Goal: Feedback & Contribution: Leave review/rating

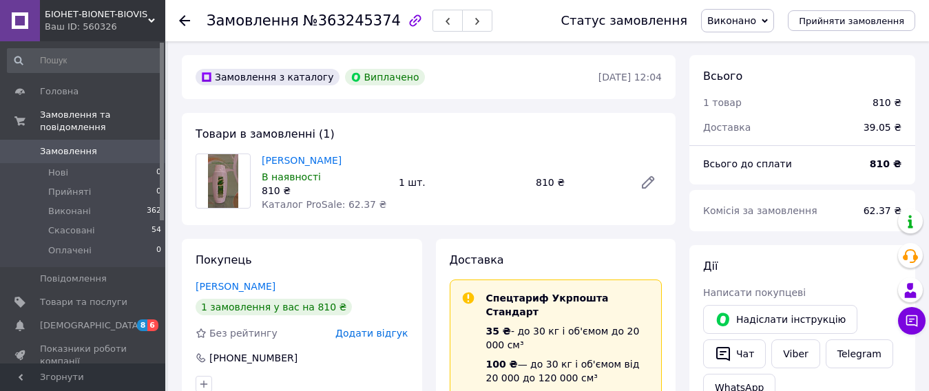
click at [184, 22] on icon at bounding box center [184, 20] width 11 height 11
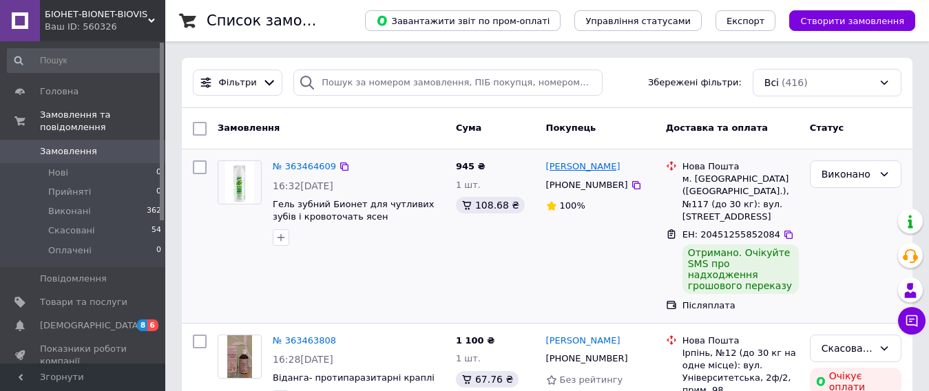
click at [583, 167] on link "[PERSON_NAME]" at bounding box center [583, 167] width 74 height 13
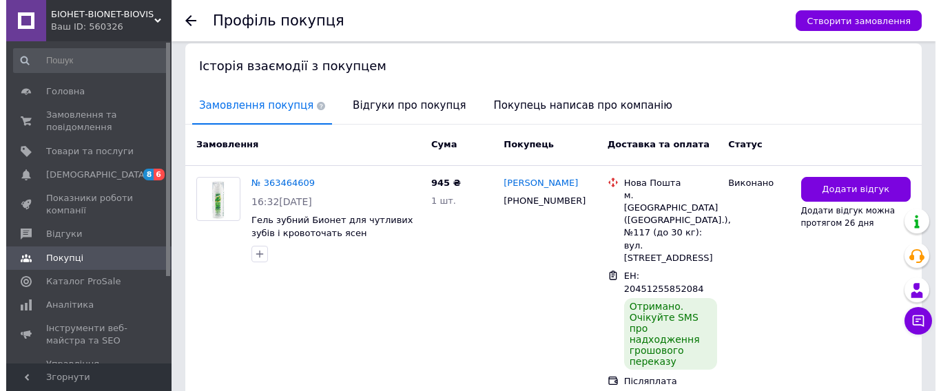
scroll to position [290, 0]
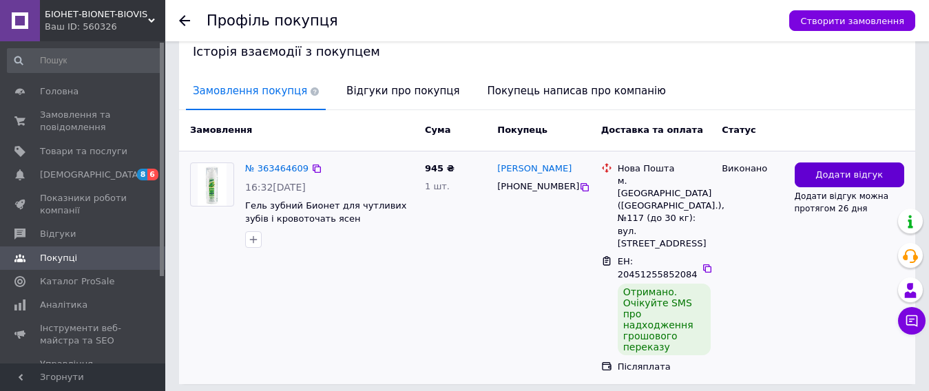
click at [842, 176] on span "Додати відгук" at bounding box center [850, 175] width 68 height 13
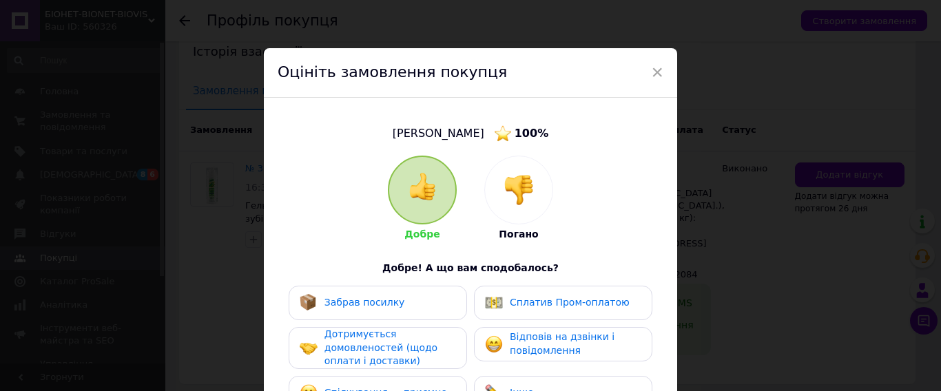
click at [410, 187] on img at bounding box center [423, 187] width 28 height 28
click at [381, 304] on span "Забрав посилку" at bounding box center [364, 302] width 81 height 11
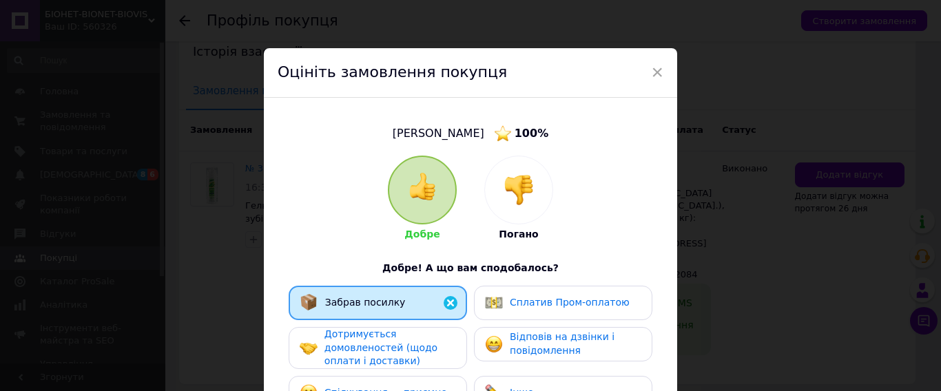
click at [377, 344] on span "Дотримується домовленостей (щодо оплати і доставки)" at bounding box center [380, 348] width 113 height 38
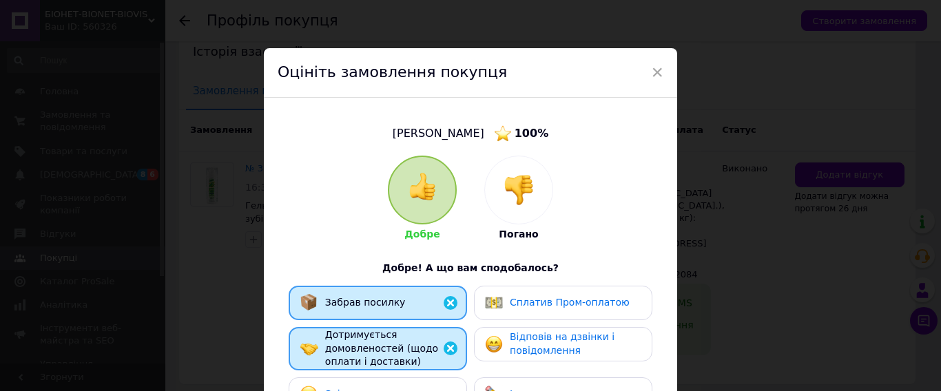
click at [527, 343] on span "Відповів на дзвінки і повідомлення" at bounding box center [562, 343] width 105 height 25
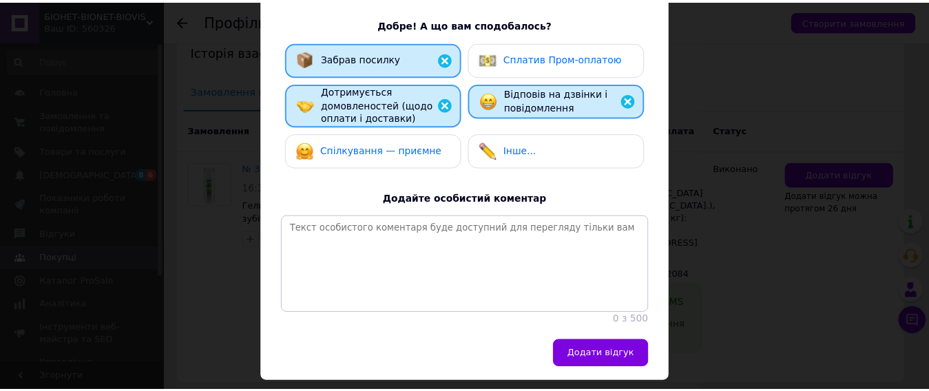
scroll to position [248, 0]
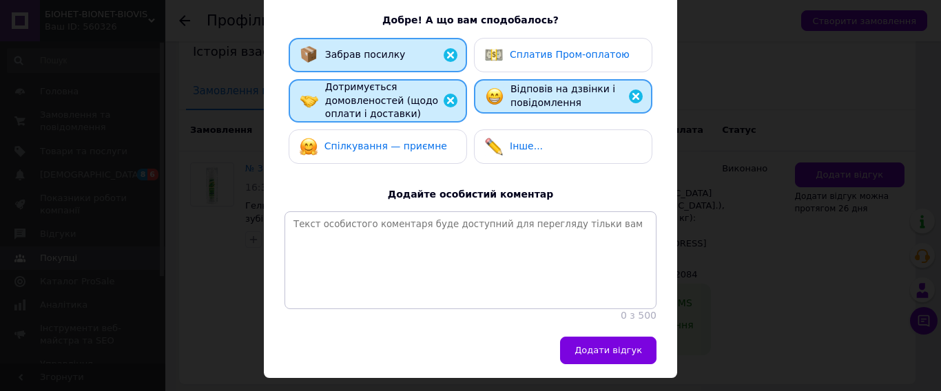
click at [408, 154] on div "Спілкування — приємне" at bounding box center [373, 147] width 147 height 18
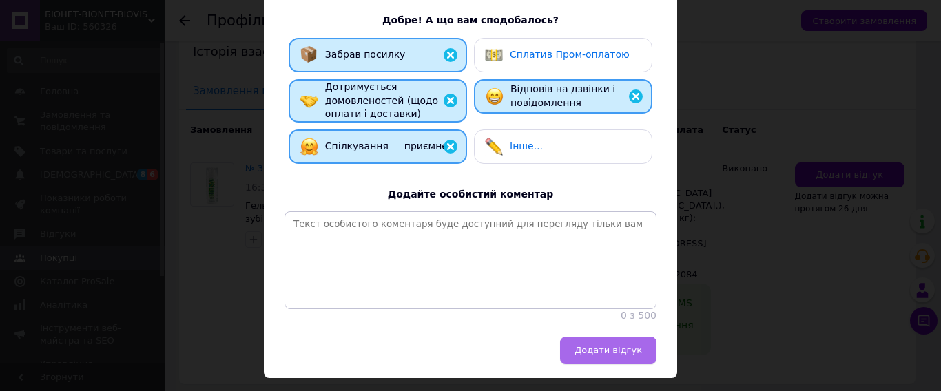
click at [616, 355] on span "Додати відгук" at bounding box center [609, 350] width 68 height 10
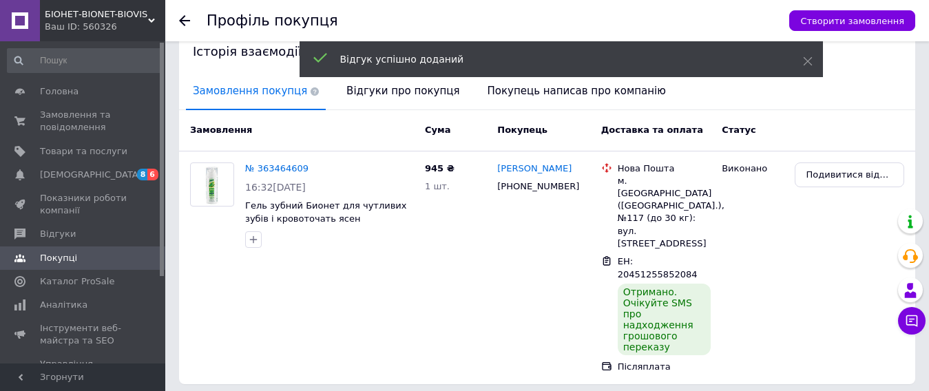
click at [192, 23] on div at bounding box center [193, 20] width 28 height 41
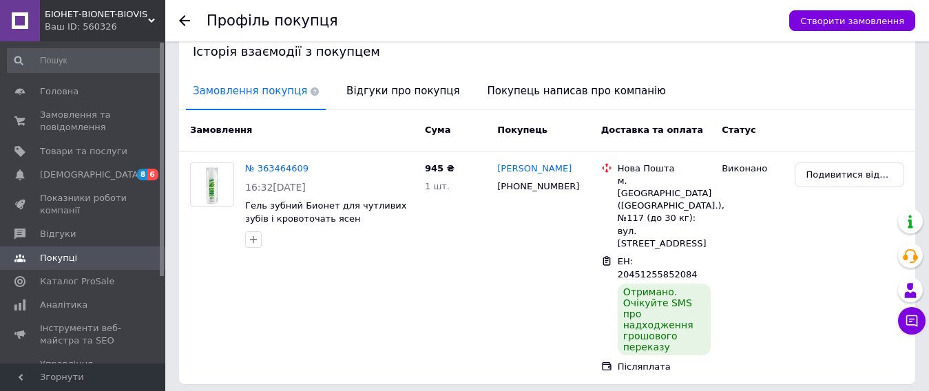
click at [185, 23] on icon at bounding box center [184, 20] width 11 height 11
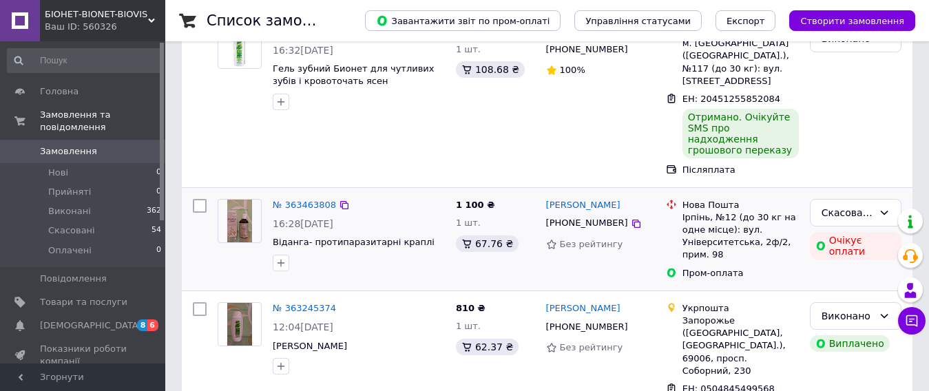
scroll to position [138, 0]
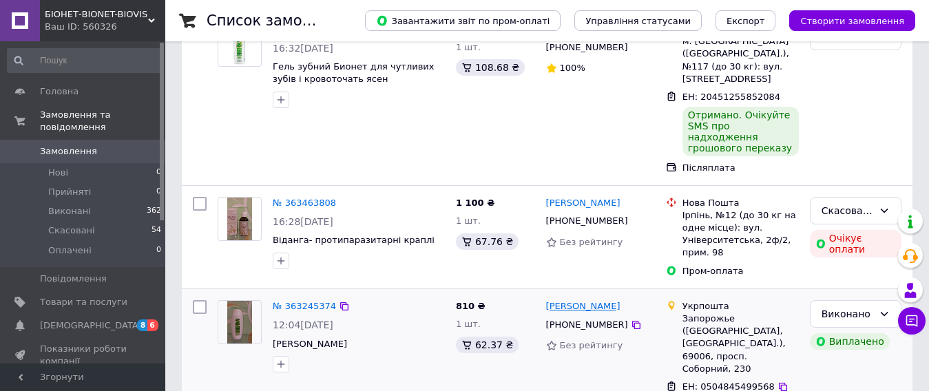
click at [580, 300] on link "[PERSON_NAME]" at bounding box center [583, 306] width 74 height 13
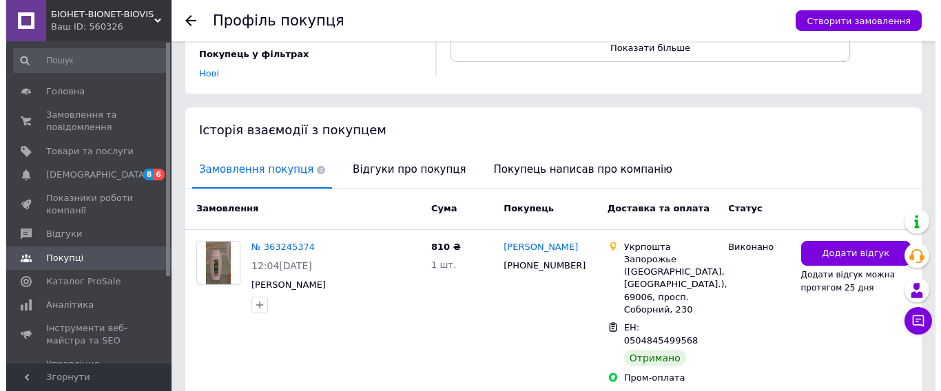
scroll to position [248, 0]
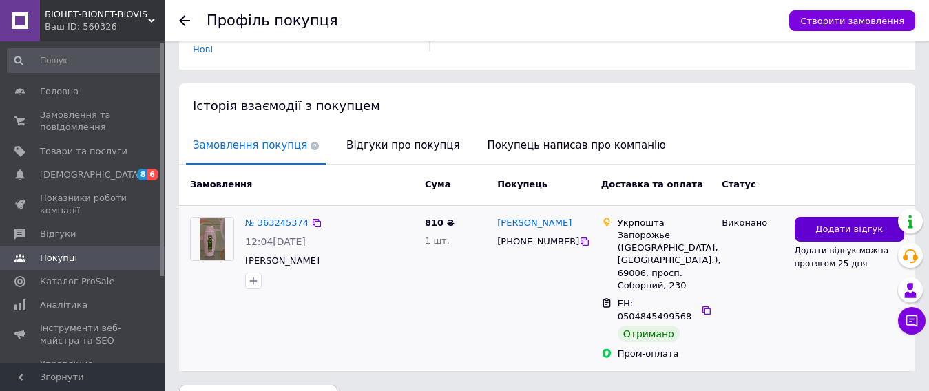
click at [842, 223] on span "Додати відгук" at bounding box center [850, 229] width 68 height 13
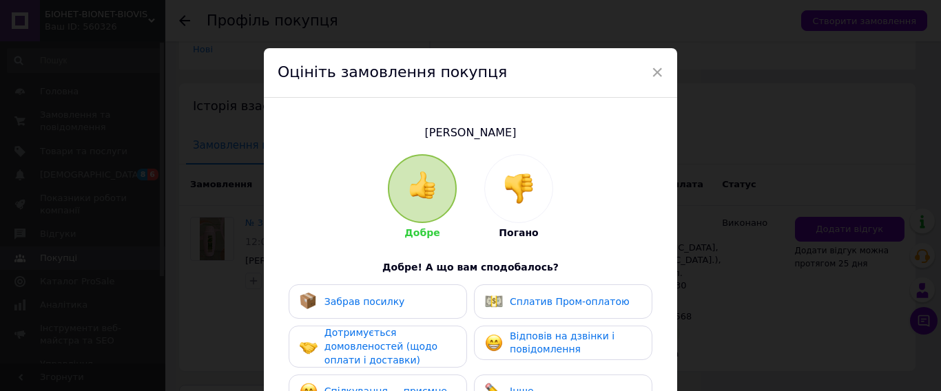
click at [415, 172] on img at bounding box center [423, 186] width 28 height 28
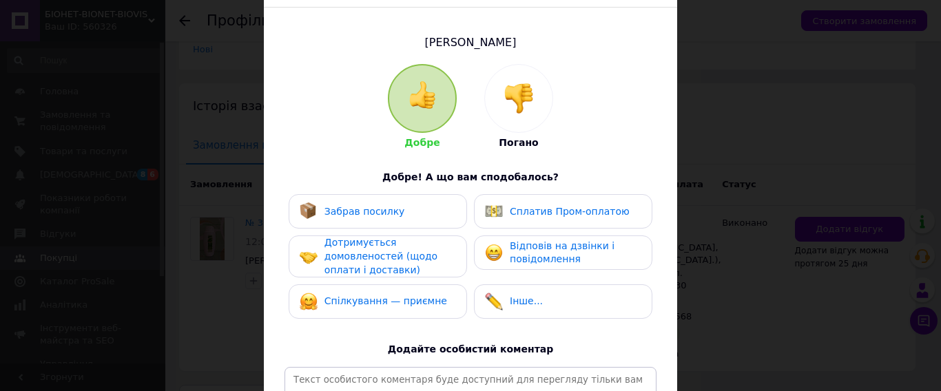
scroll to position [110, 0]
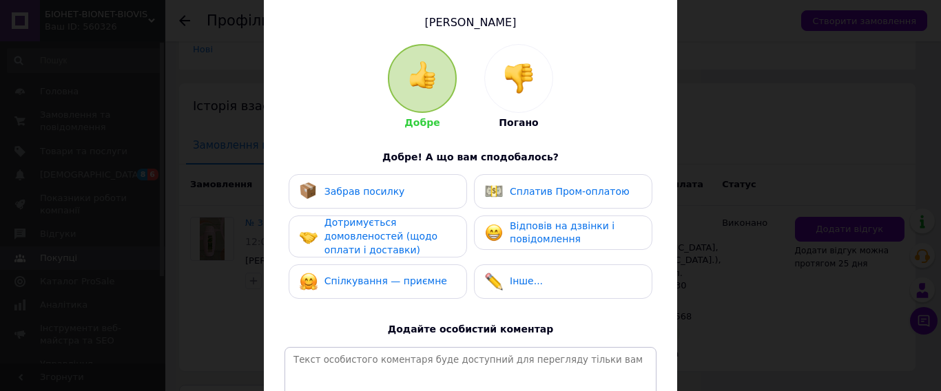
click at [386, 194] on span "Забрав посилку" at bounding box center [364, 191] width 81 height 11
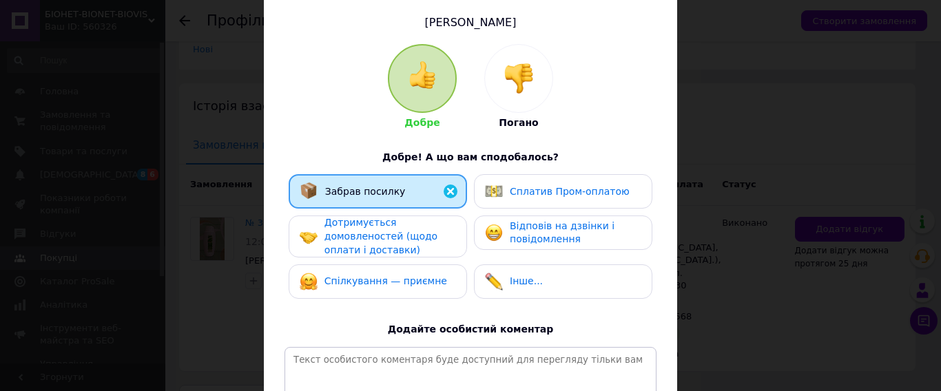
click at [379, 234] on span "Дотримується домовленостей (щодо оплати і доставки)" at bounding box center [380, 236] width 113 height 38
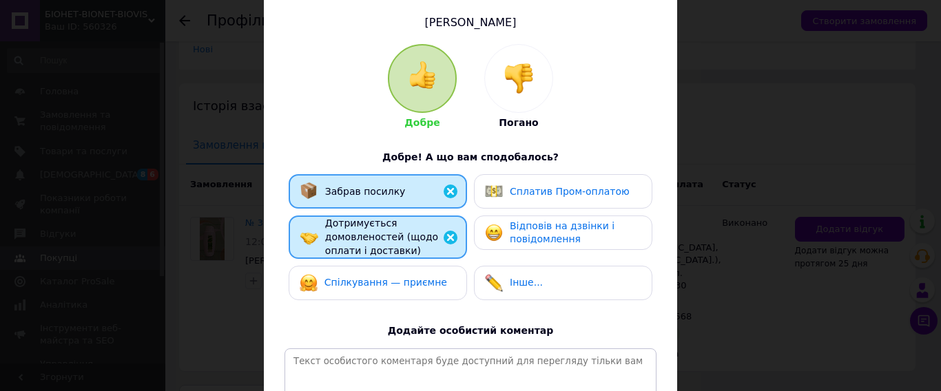
click at [373, 284] on span "Спілкування — приємне" at bounding box center [385, 282] width 123 height 11
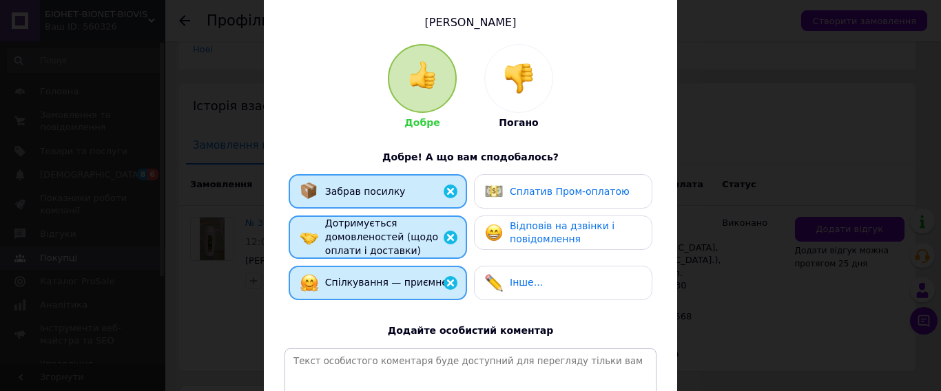
click at [551, 199] on div "Сплатив Пром-оплатою" at bounding box center [557, 192] width 145 height 18
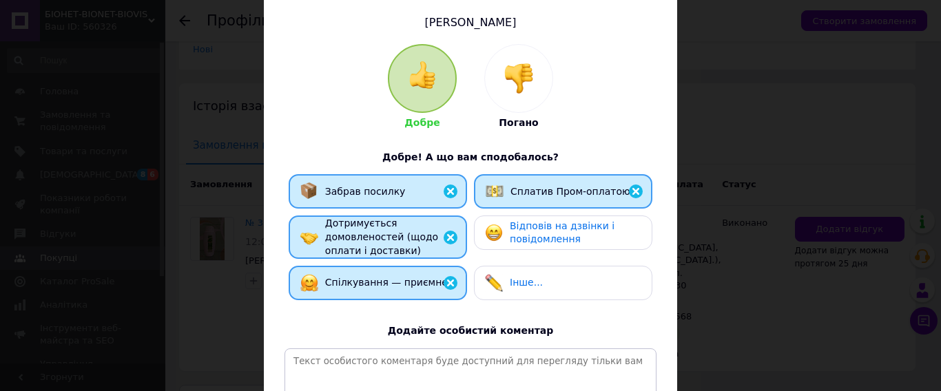
click at [546, 229] on span "Відповів на дзвінки і повідомлення" at bounding box center [562, 232] width 105 height 25
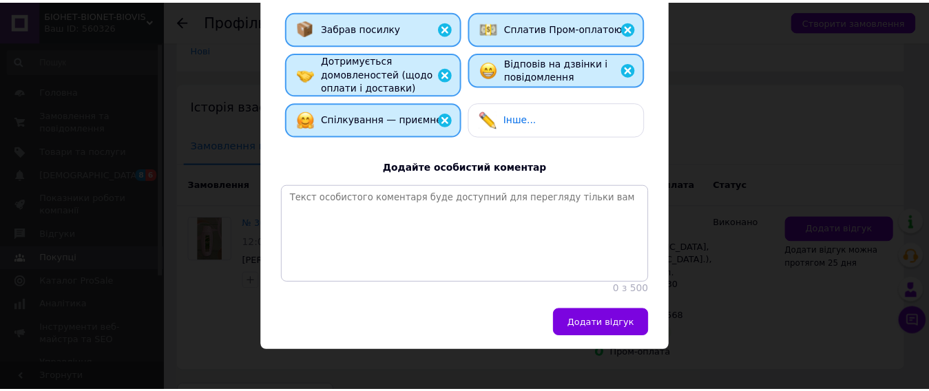
scroll to position [293, 0]
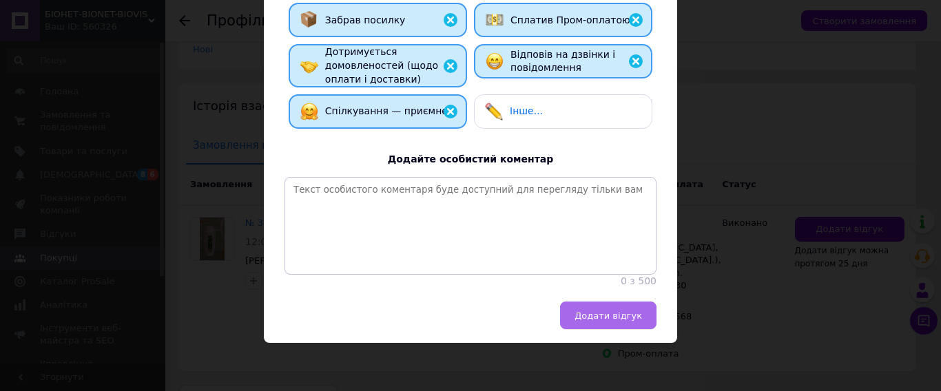
click at [617, 319] on span "Додати відгук" at bounding box center [609, 316] width 68 height 10
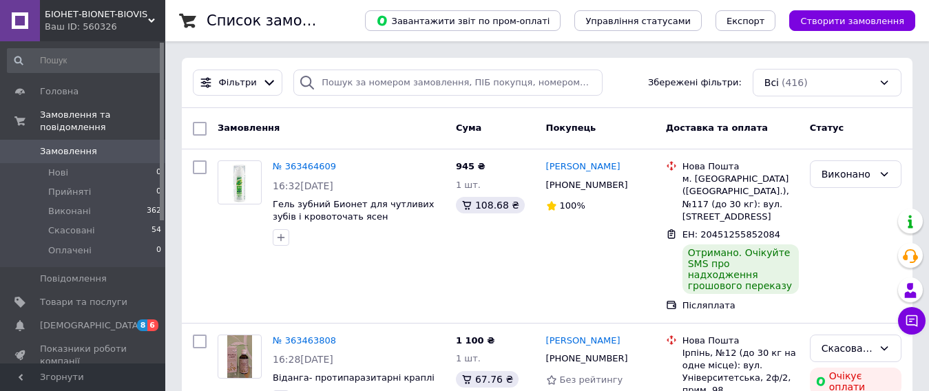
click at [100, 14] on span "БІОНЕТ-BIONET-BIOVIS" at bounding box center [96, 14] width 103 height 12
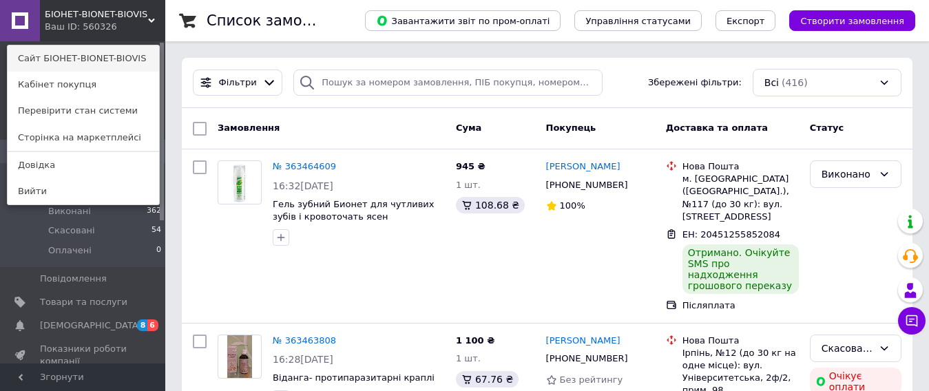
click at [94, 57] on link "Сайт БІОНЕТ-BIONET-BIOVIS" at bounding box center [84, 58] width 152 height 26
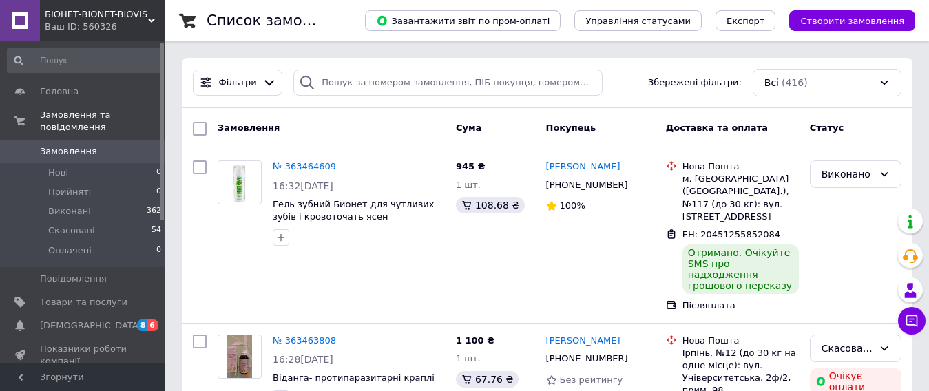
click at [81, 12] on span "БІОНЕТ-BIONET-BIOVIS" at bounding box center [96, 14] width 103 height 12
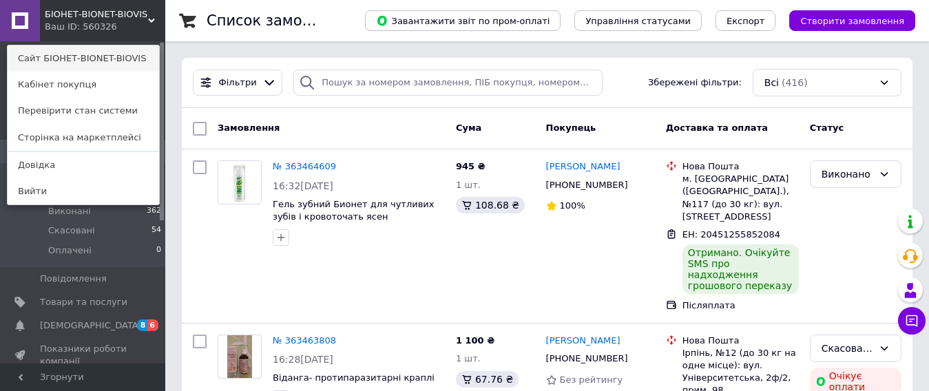
click at [83, 62] on link "Сайт БІОНЕТ-BIONET-BIOVIS" at bounding box center [84, 58] width 152 height 26
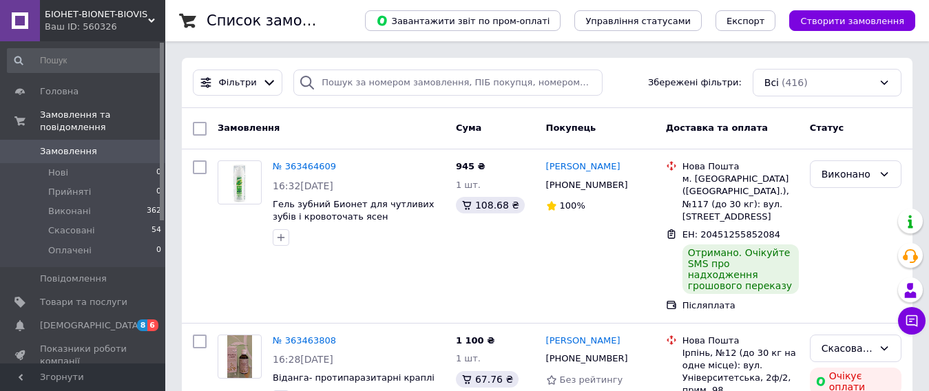
click at [93, 14] on span "БІОНЕТ-BIONET-BIOVIS" at bounding box center [96, 14] width 103 height 12
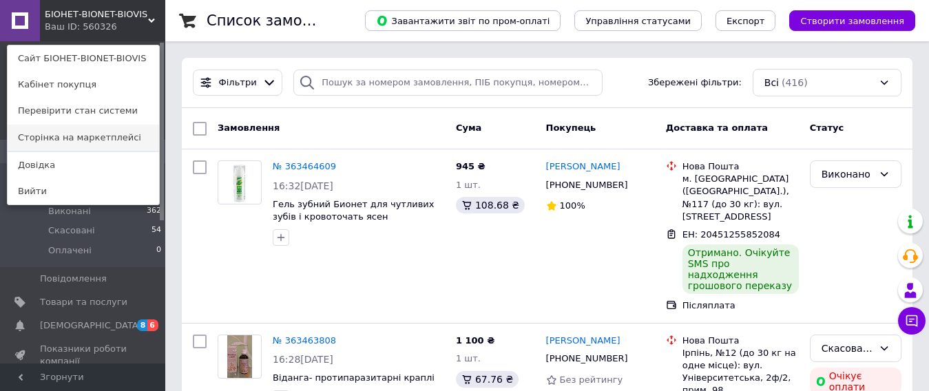
click at [85, 137] on link "Сторінка на маркетплейсі" at bounding box center [84, 138] width 152 height 26
